Goal: Task Accomplishment & Management: Manage account settings

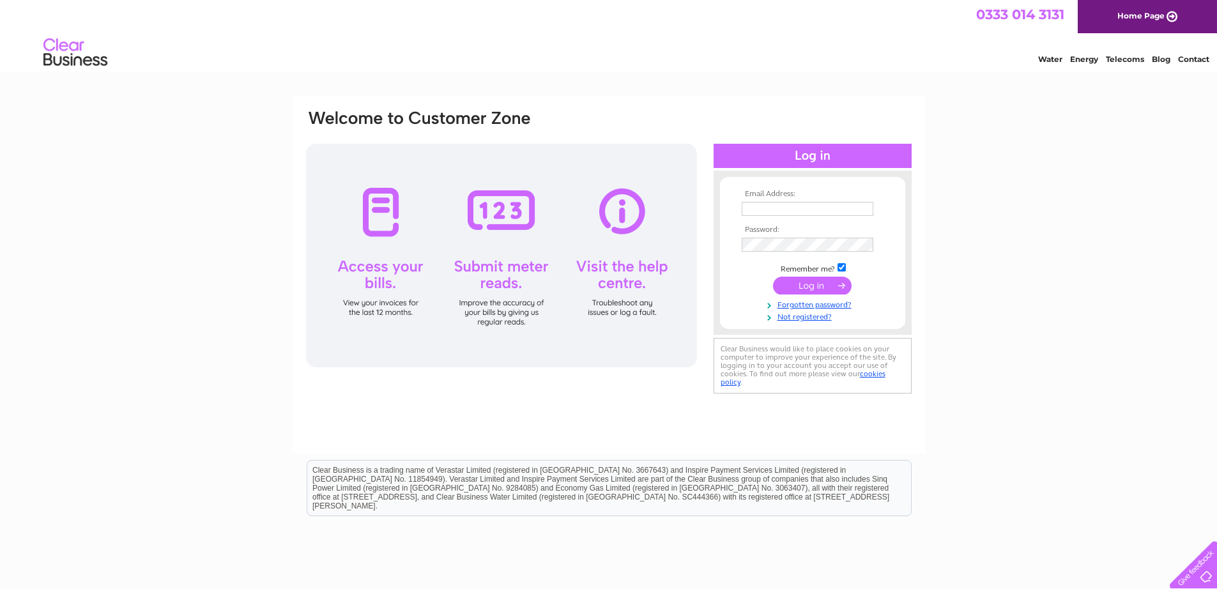
type input "mairi@mcnicols.com"
click at [812, 284] on input "submit" at bounding box center [812, 286] width 79 height 18
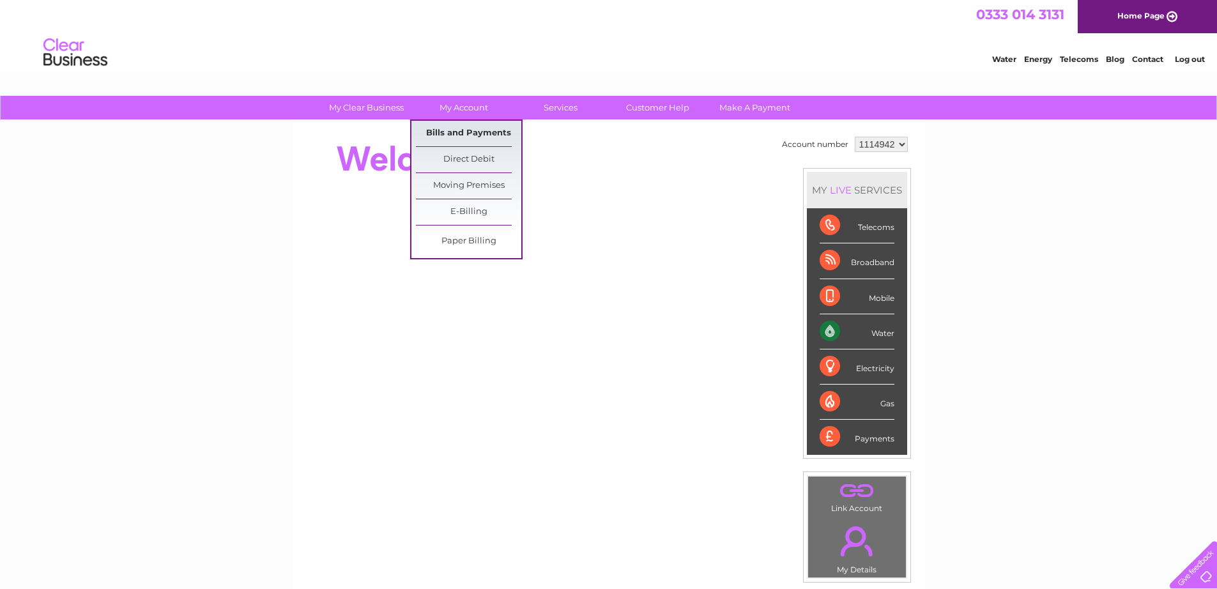
click at [457, 130] on link "Bills and Payments" at bounding box center [468, 134] width 105 height 26
click at [476, 128] on link "Bills and Payments" at bounding box center [468, 134] width 105 height 26
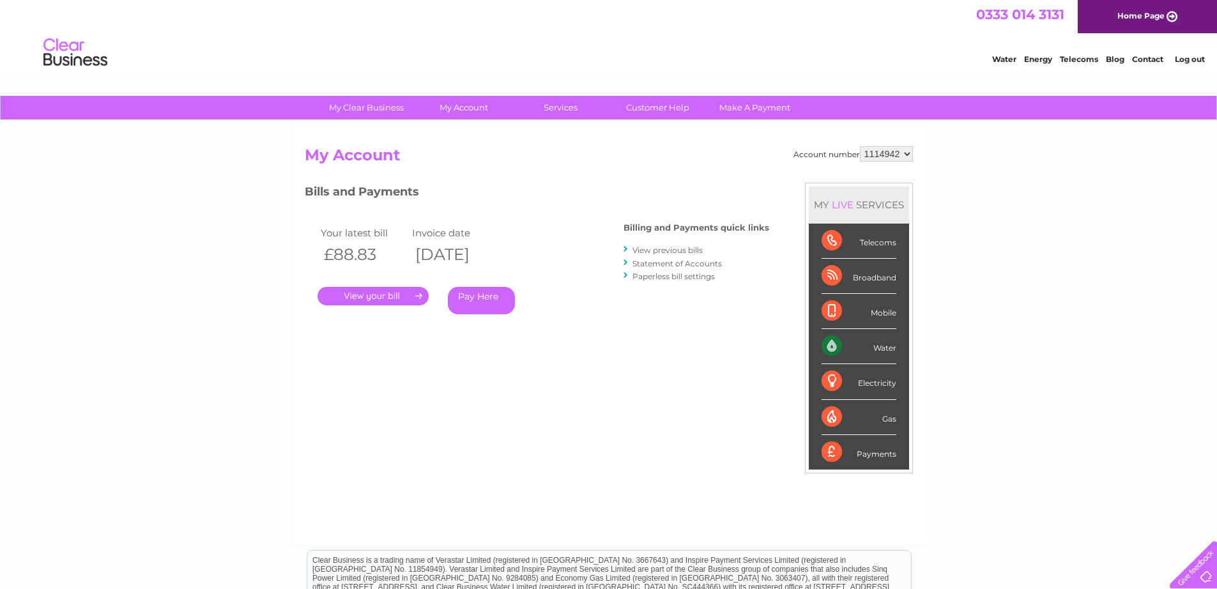
click at [360, 296] on link "." at bounding box center [372, 296] width 111 height 19
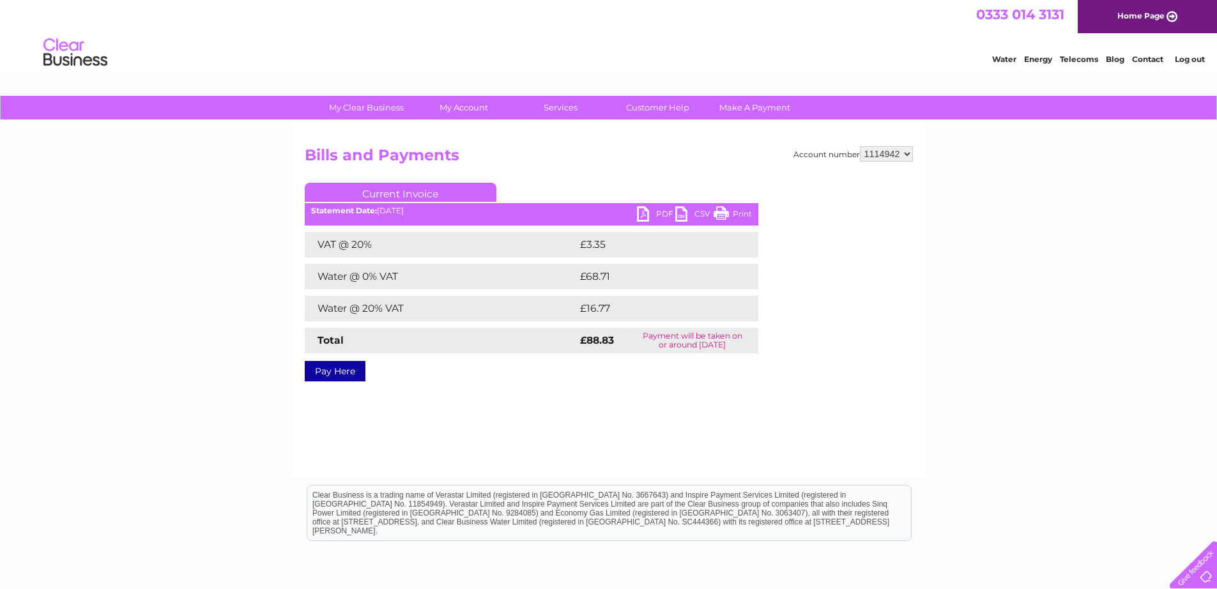
click at [652, 214] on link "PDF" at bounding box center [656, 215] width 38 height 19
